Goal: Information Seeking & Learning: Learn about a topic

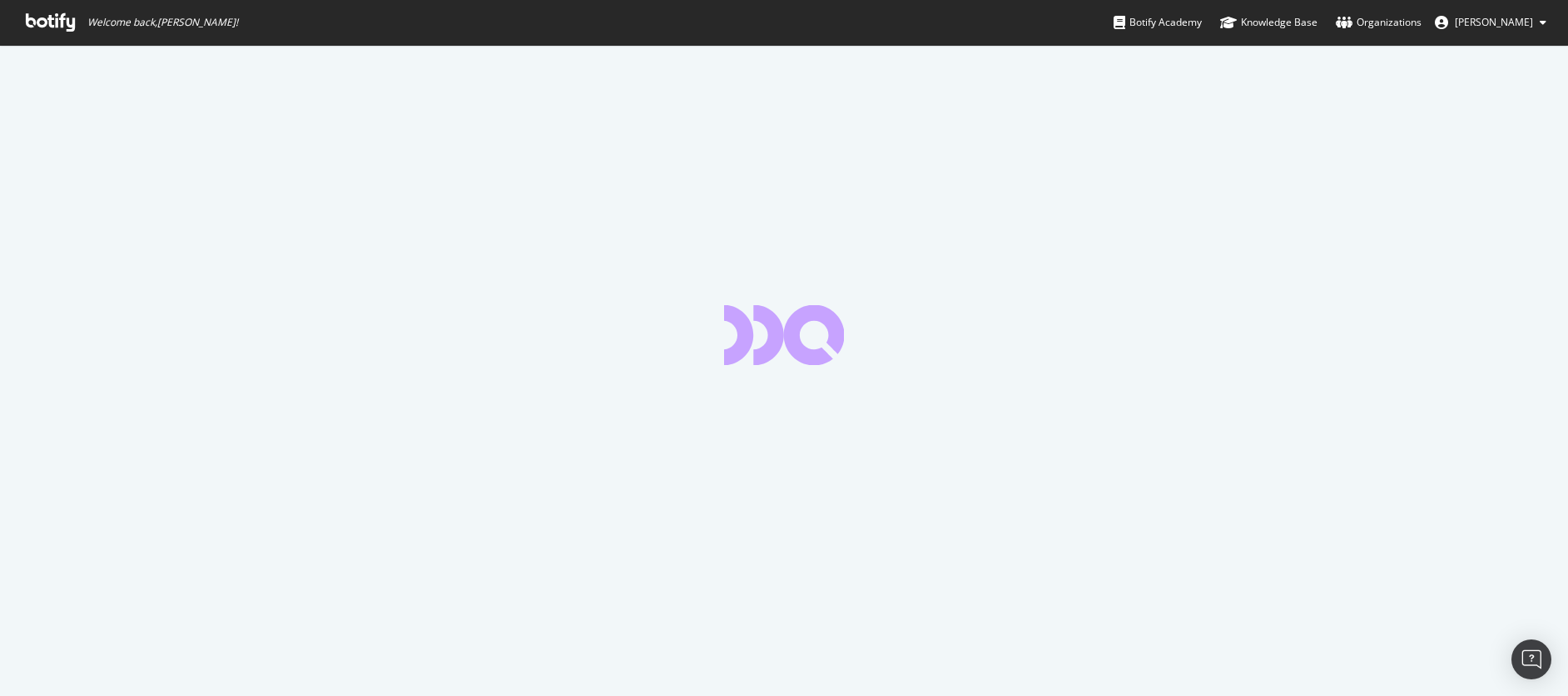
click at [44, 28] on icon at bounding box center [50, 22] width 49 height 19
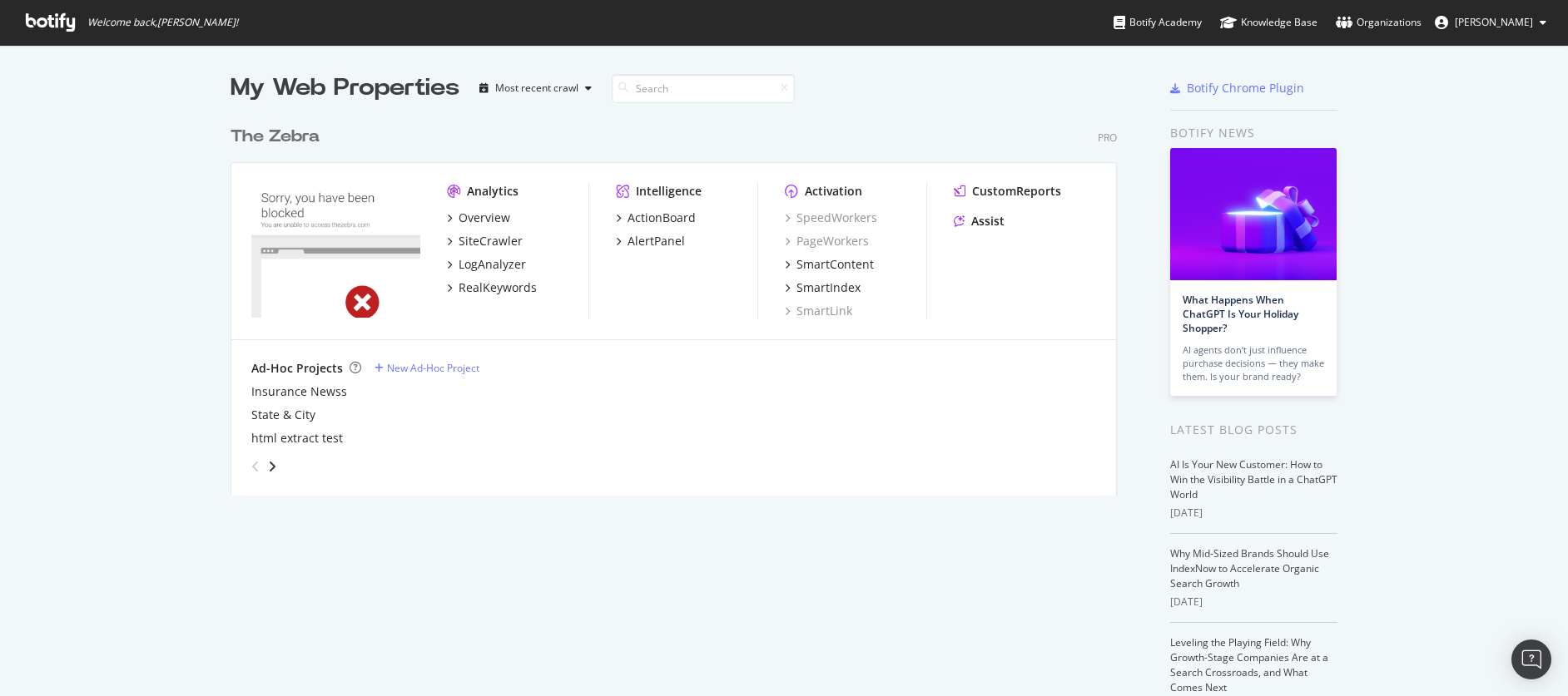
scroll to position [391, 900]
click at [481, 259] on div "LogAnalyzer" at bounding box center [493, 264] width 68 height 17
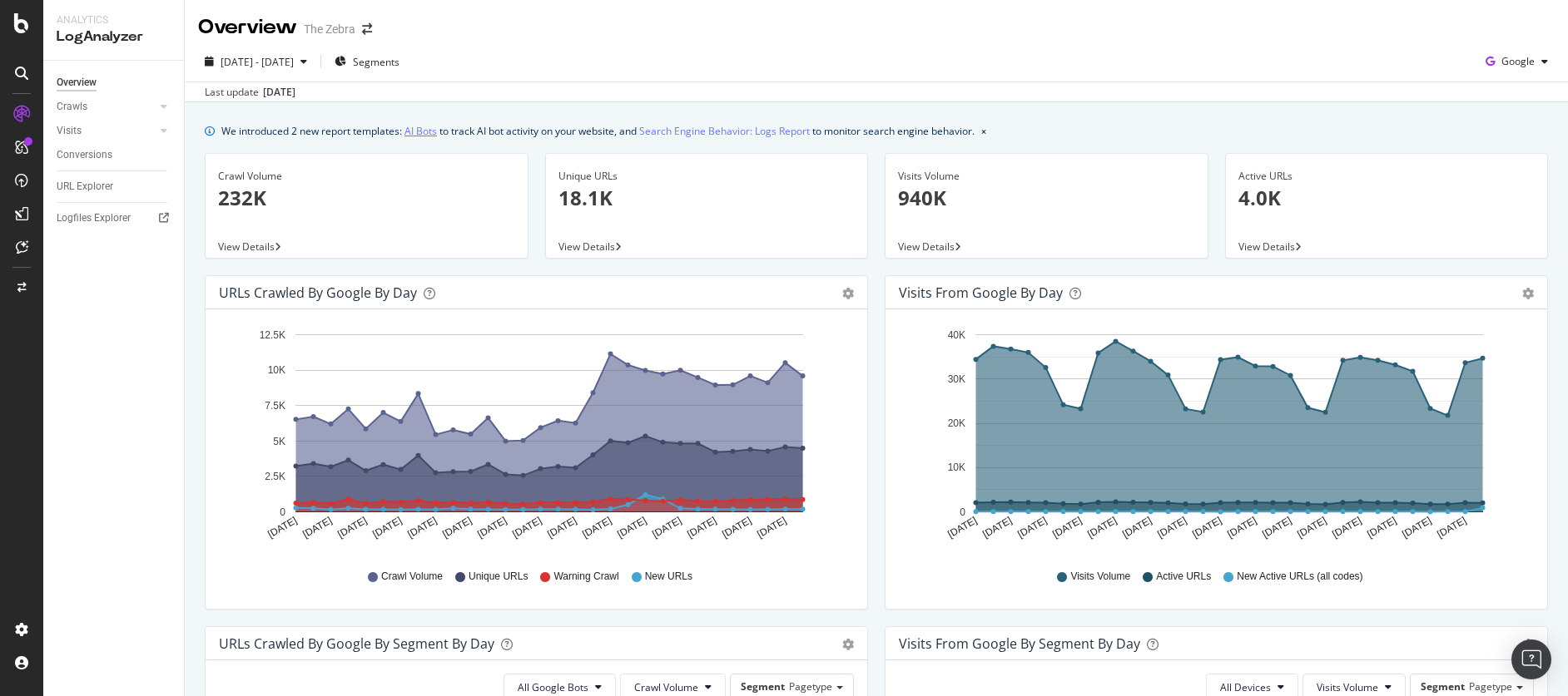
click at [416, 128] on link "AI Bots" at bounding box center [421, 132] width 33 height 18
